Goal: Information Seeking & Learning: Learn about a topic

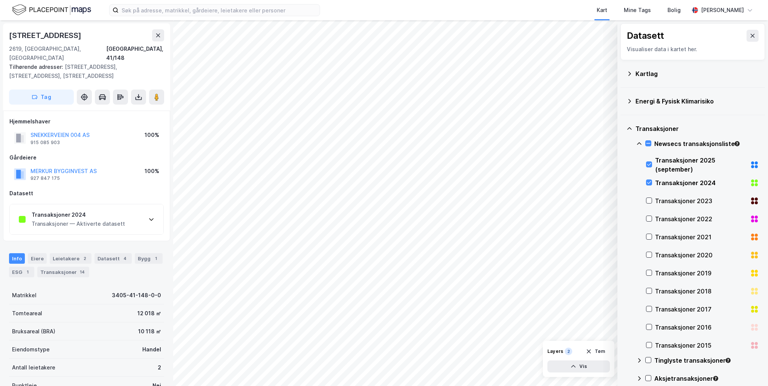
scroll to position [203, 0]
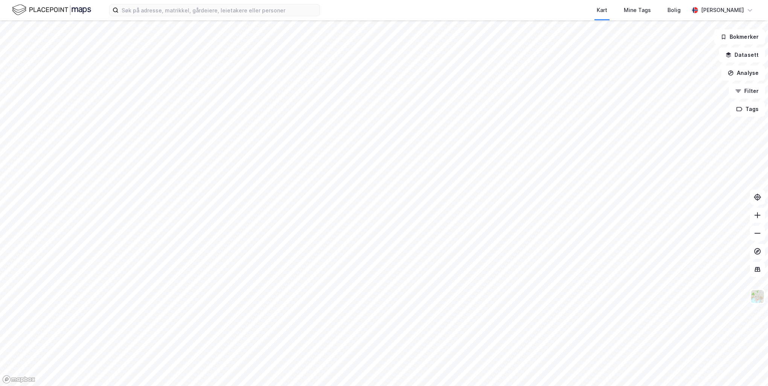
drag, startPoint x: 345, startPoint y: 148, endPoint x: 396, endPoint y: 139, distance: 51.1
drag, startPoint x: 396, startPoint y: 139, endPoint x: 255, endPoint y: 8, distance: 192.6
click at [255, 8] on input at bounding box center [219, 10] width 201 height 11
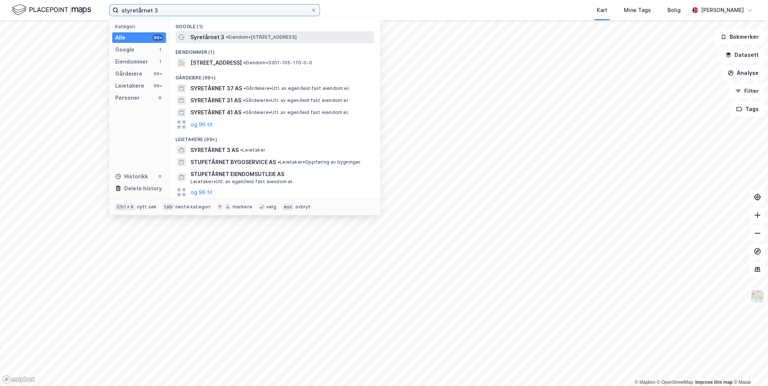
type input "styretårnet 3"
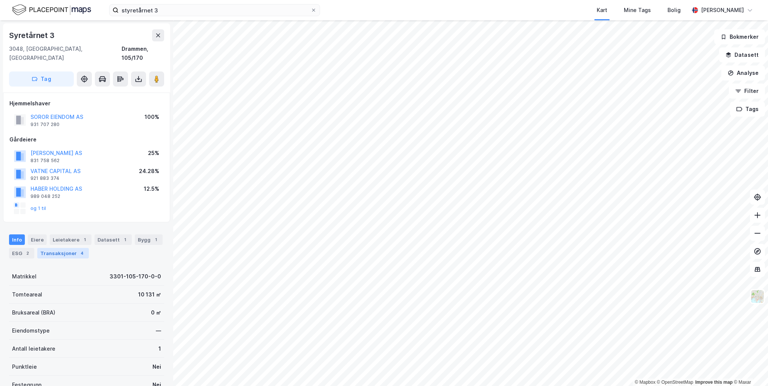
click at [78, 250] on div "4" at bounding box center [82, 254] width 8 height 8
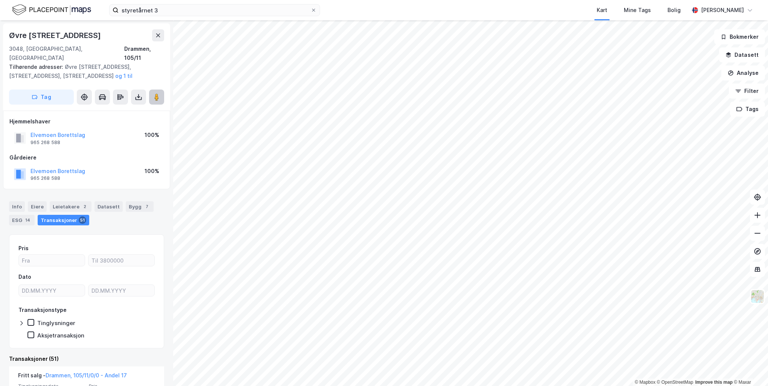
click at [154, 90] on button at bounding box center [156, 97] width 15 height 15
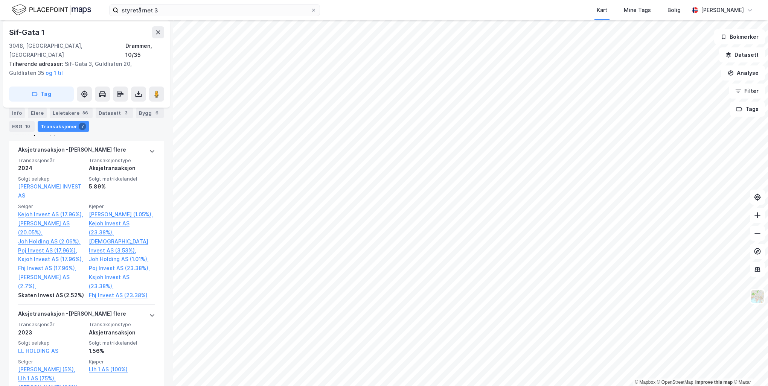
scroll to position [38, 0]
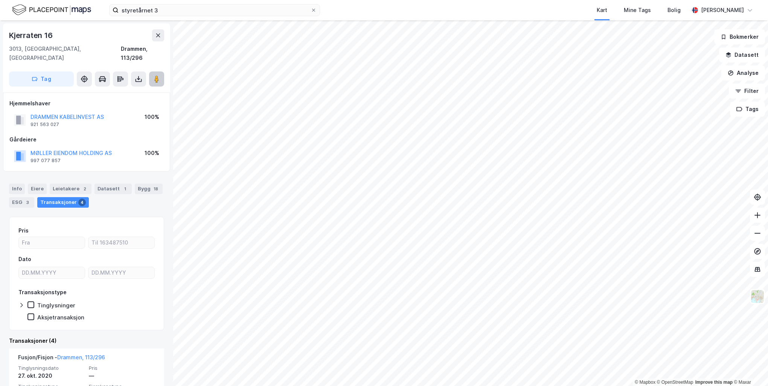
click at [152, 72] on button at bounding box center [156, 79] width 15 height 15
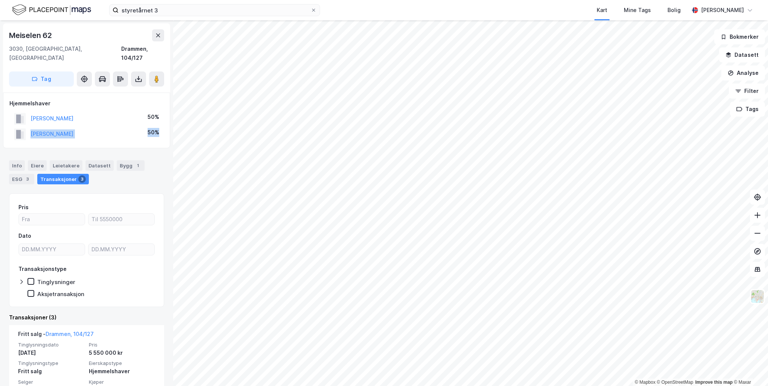
drag, startPoint x: 32, startPoint y: 129, endPoint x: 107, endPoint y: 137, distance: 76.1
click at [107, 137] on div "Hjemmelshaver [PERSON_NAME] 50% [PERSON_NAME] 50%" at bounding box center [86, 121] width 167 height 56
drag, startPoint x: 107, startPoint y: 137, endPoint x: 146, endPoint y: 151, distance: 41.0
click at [146, 151] on div "Info [PERSON_NAME] Datasett Bygg 1 ESG 3 Transaksjoner 3" at bounding box center [86, 169] width 173 height 36
click at [160, 75] on icon at bounding box center [157, 79] width 8 height 8
